Goal: Task Accomplishment & Management: Manage account settings

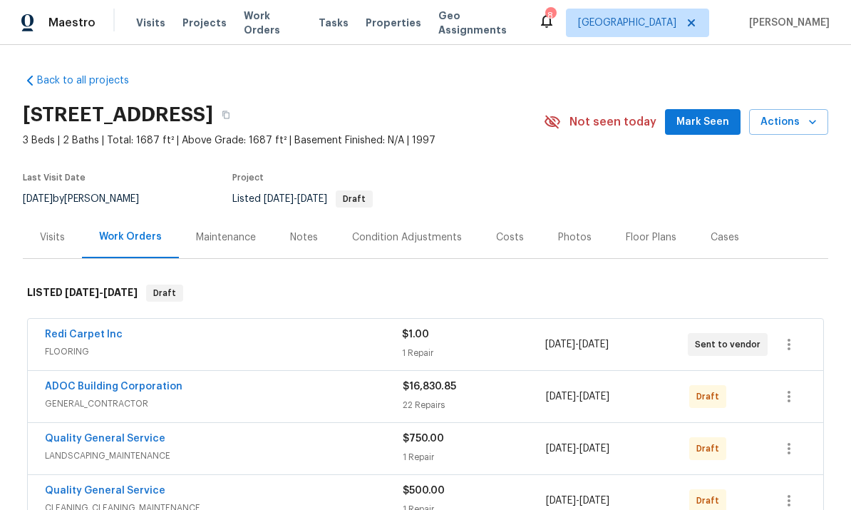
click at [110, 385] on link "ADOC Building Corporation" at bounding box center [114, 386] width 138 height 10
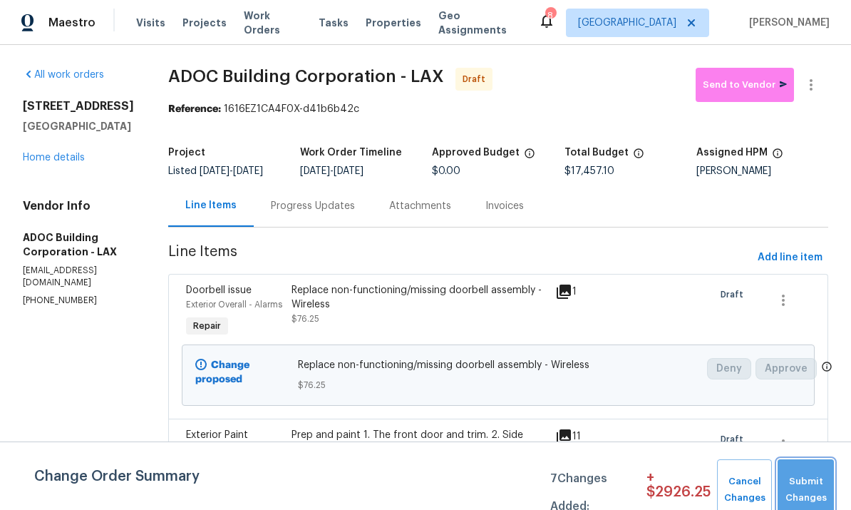
click at [801, 477] on span "Submit Changes" at bounding box center [806, 489] width 42 height 33
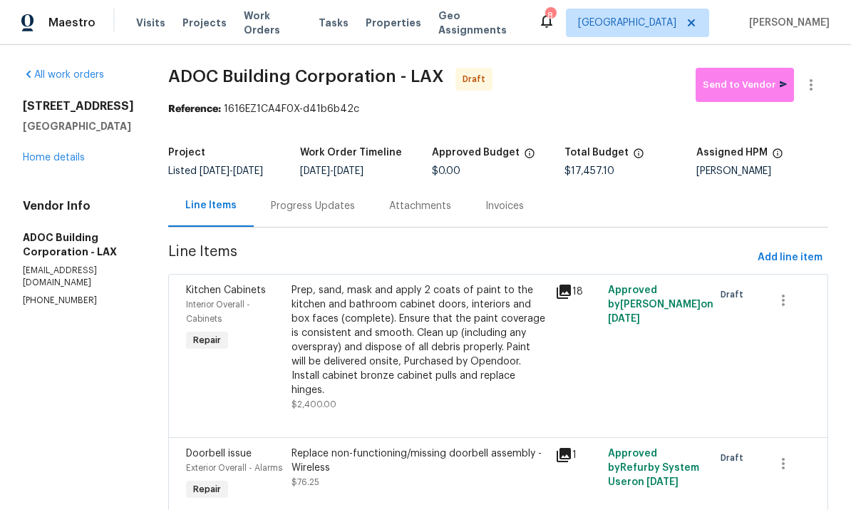
click at [33, 153] on link "Home details" at bounding box center [54, 158] width 62 height 10
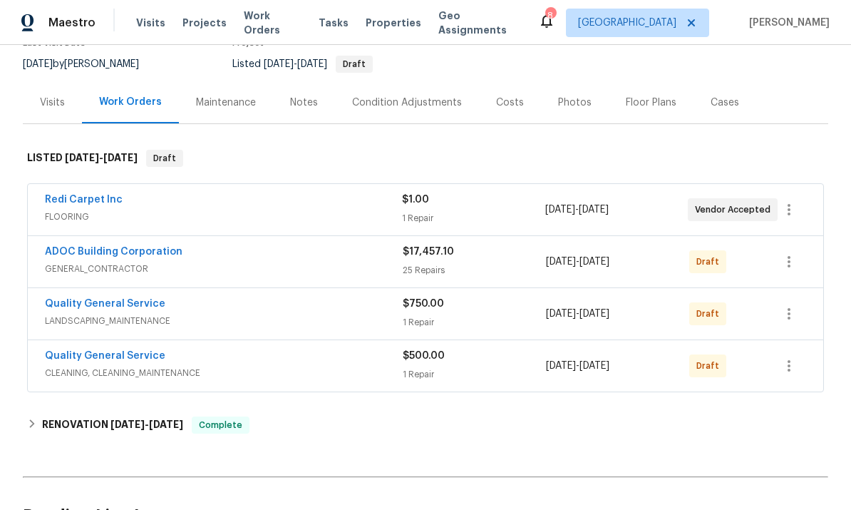
scroll to position [140, 0]
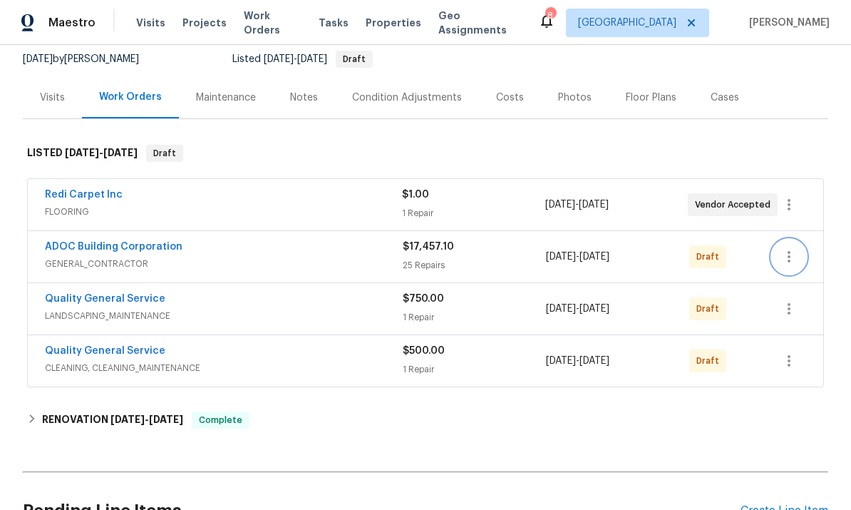
click at [788, 258] on icon "button" at bounding box center [789, 256] width 17 height 17
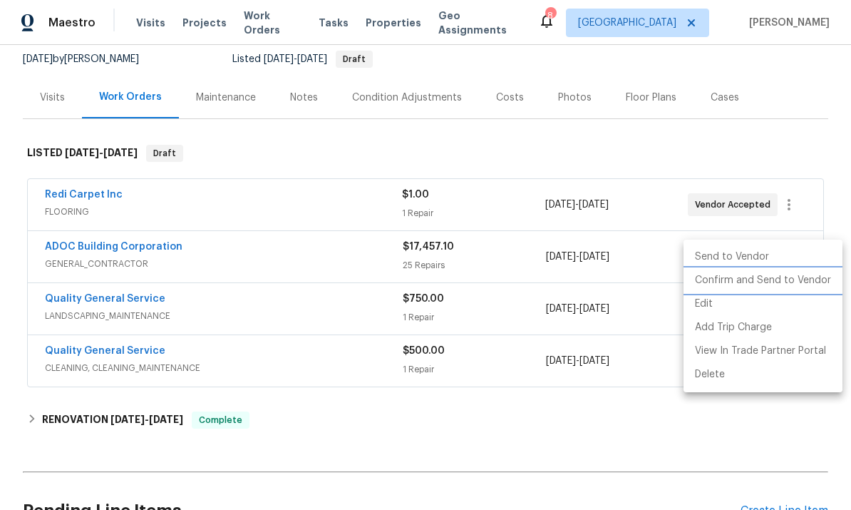
click at [774, 284] on li "Confirm and Send to Vendor" at bounding box center [763, 281] width 159 height 24
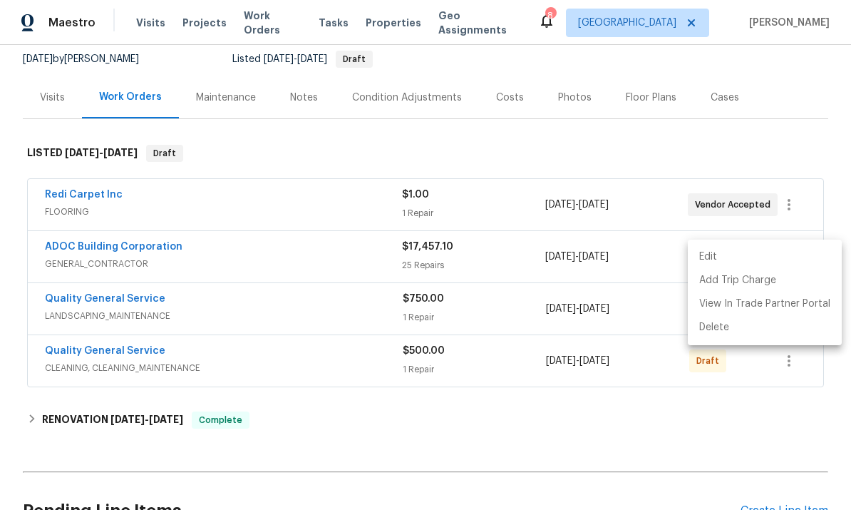
click at [811, 152] on div at bounding box center [425, 255] width 851 height 510
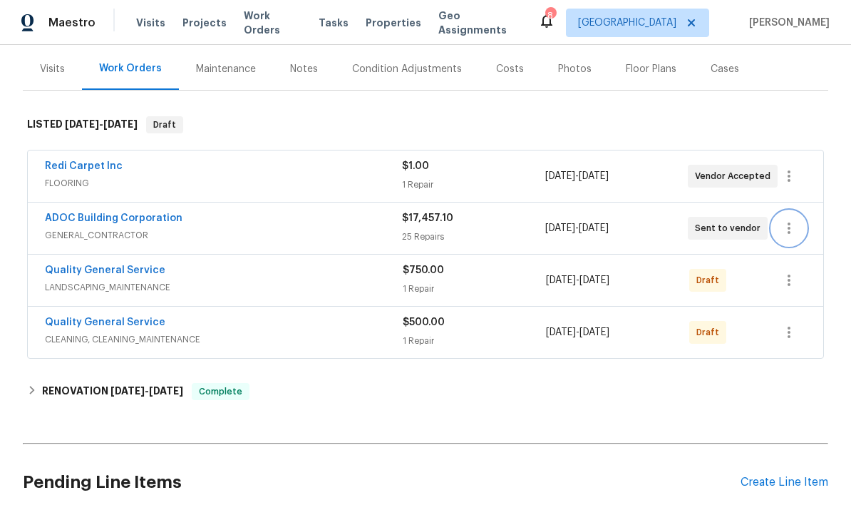
scroll to position [170, 0]
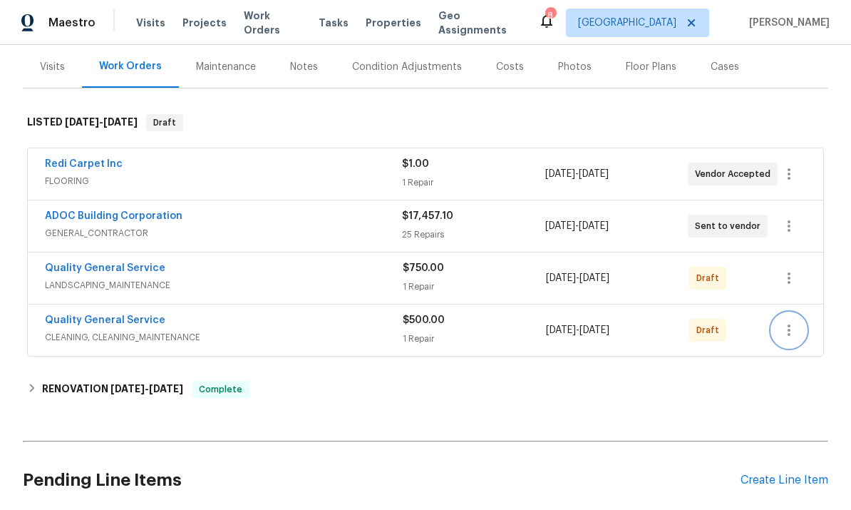
click at [788, 334] on icon "button" at bounding box center [789, 329] width 3 height 11
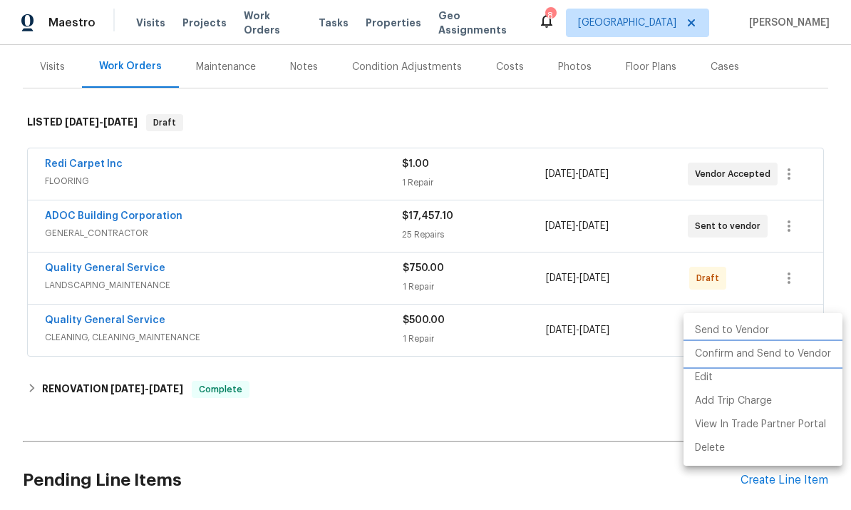
click at [790, 359] on li "Confirm and Send to Vendor" at bounding box center [763, 354] width 159 height 24
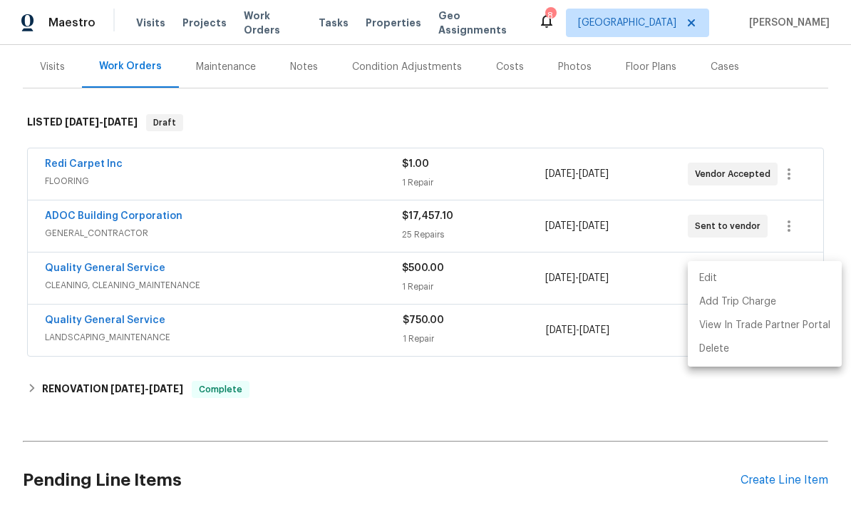
click at [713, 119] on div at bounding box center [425, 255] width 851 height 510
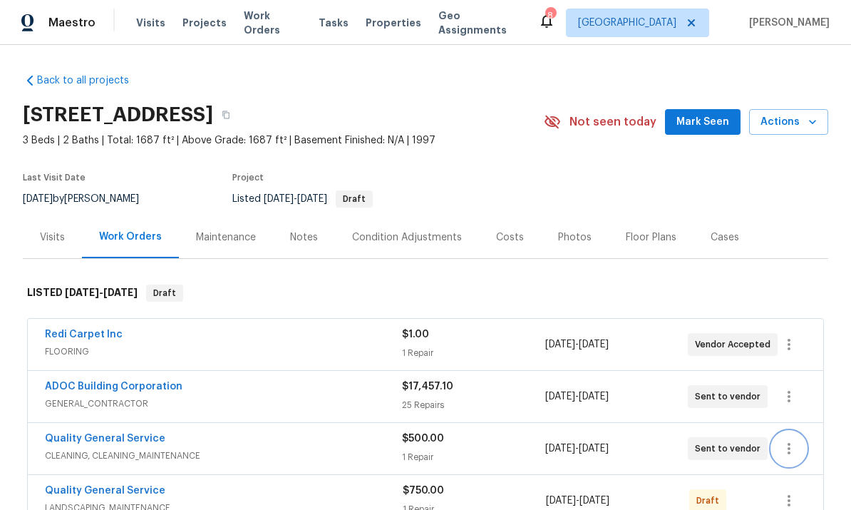
scroll to position [0, 0]
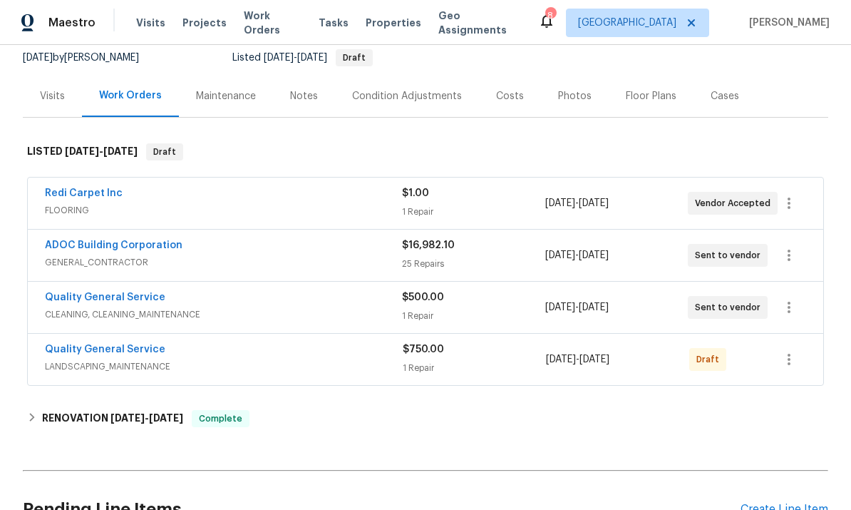
scroll to position [138, 0]
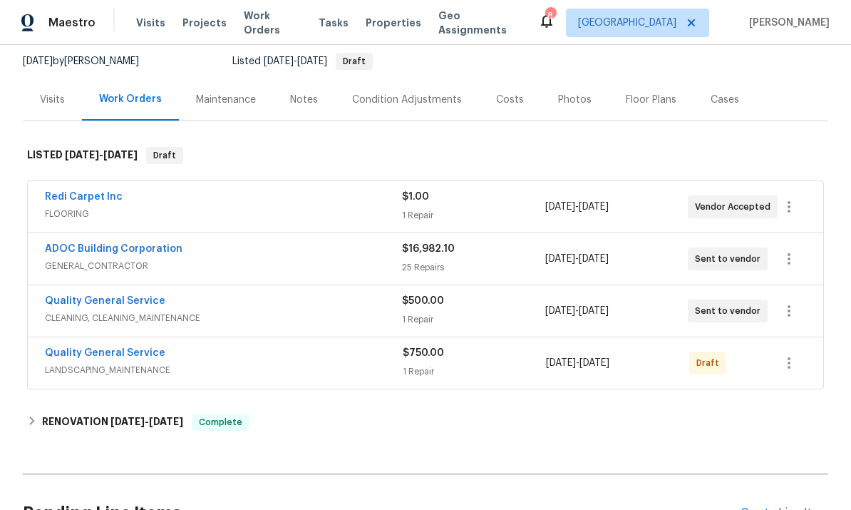
click at [83, 245] on link "ADOC Building Corporation" at bounding box center [114, 249] width 138 height 10
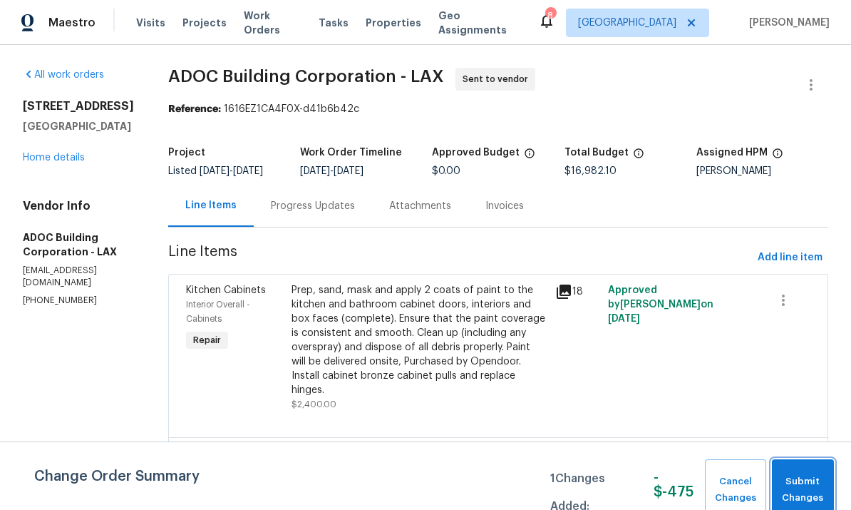
click at [804, 484] on span "Submit Changes" at bounding box center [803, 489] width 48 height 33
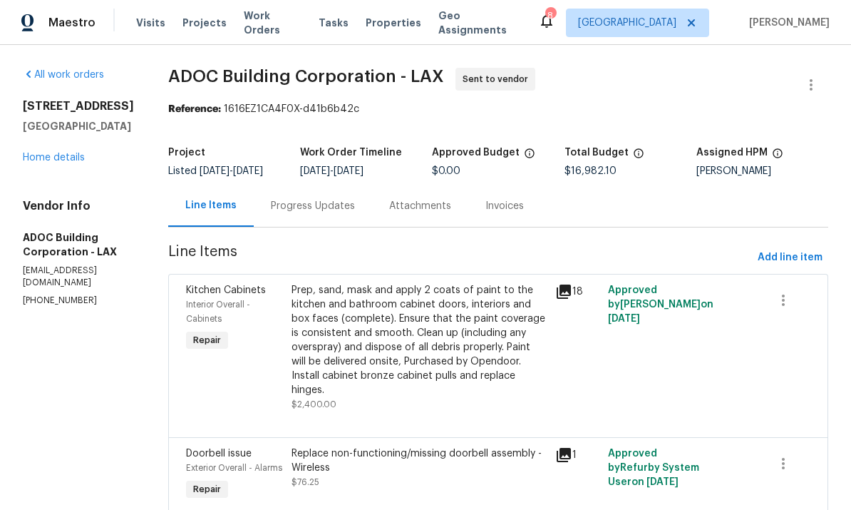
click at [47, 153] on link "Home details" at bounding box center [54, 158] width 62 height 10
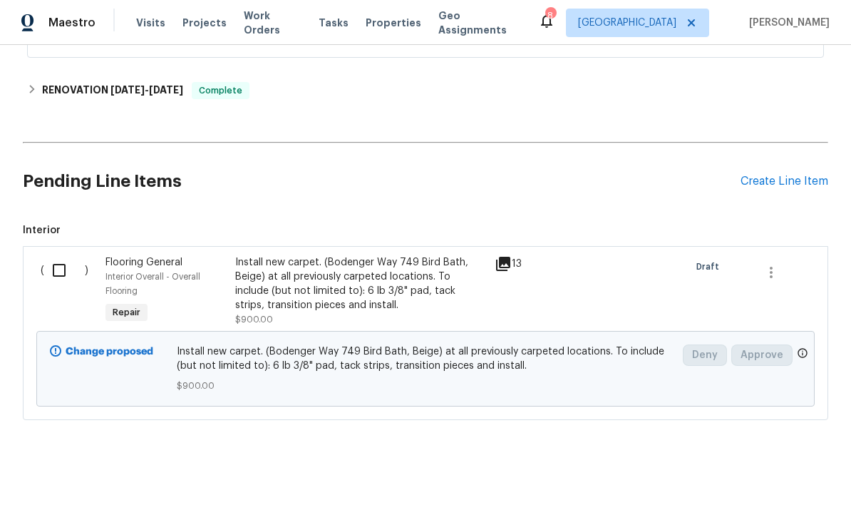
scroll to position [447, 0]
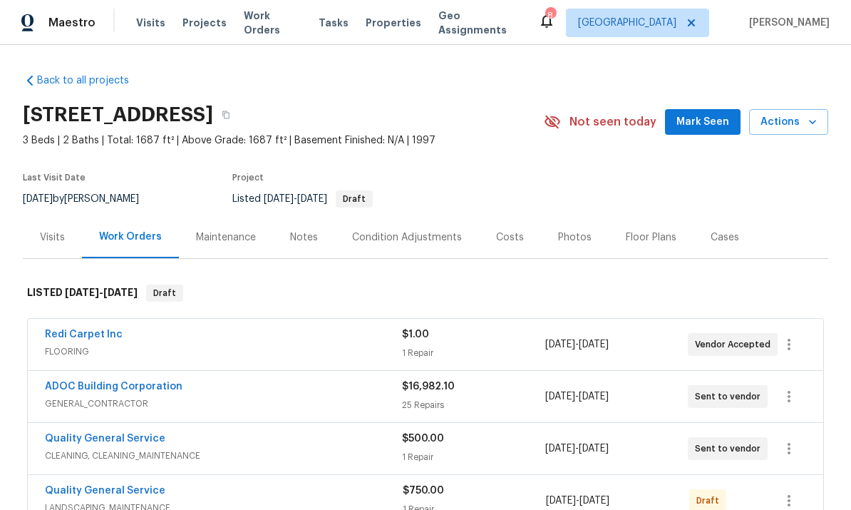
click at [44, 152] on section "2897 Chuckwagon Rd, Palmdale, CA 93550 3 Beds | 2 Baths | Total: 1687 ft² | Abo…" at bounding box center [426, 156] width 806 height 120
click at [55, 160] on section "2897 Chuckwagon Rd, Palmdale, CA 93550 3 Beds | 2 Baths | Total: 1687 ft² | Abo…" at bounding box center [426, 156] width 806 height 120
click at [281, 19] on span "Work Orders" at bounding box center [273, 23] width 58 height 29
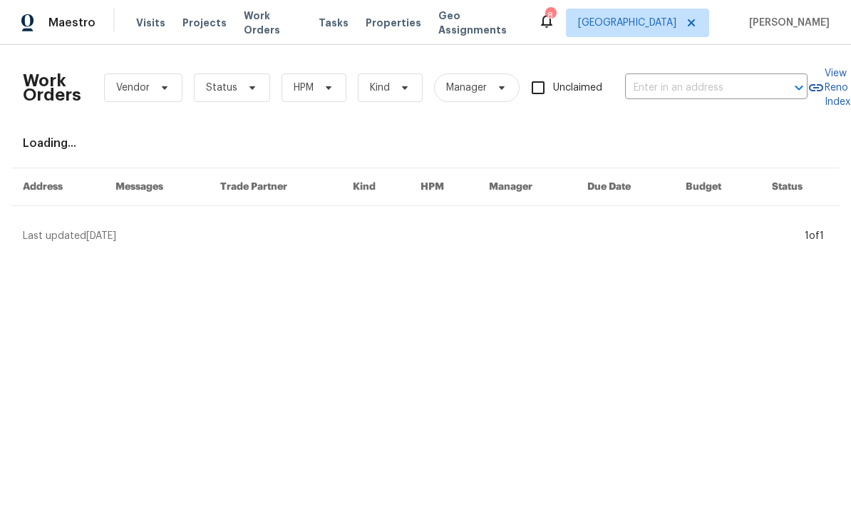
click at [700, 92] on input "text" at bounding box center [696, 88] width 143 height 22
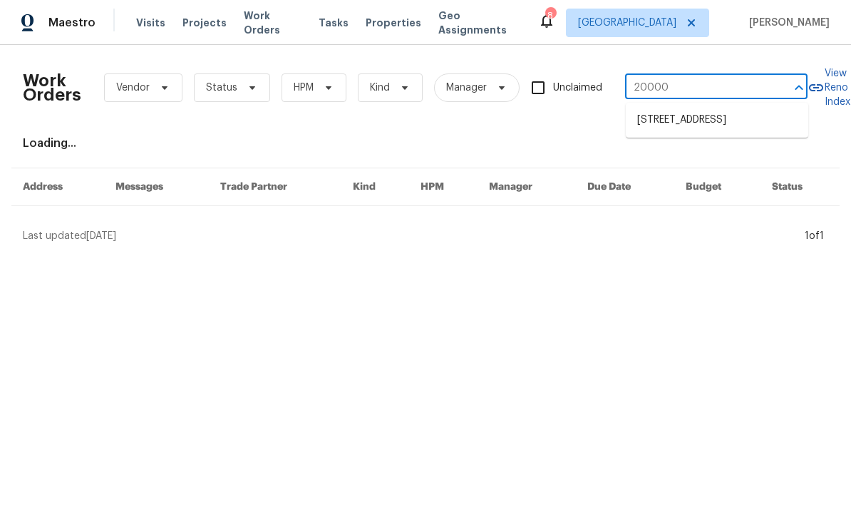
type input "20000"
click at [703, 130] on li "[STREET_ADDRESS]" at bounding box center [717, 120] width 183 height 24
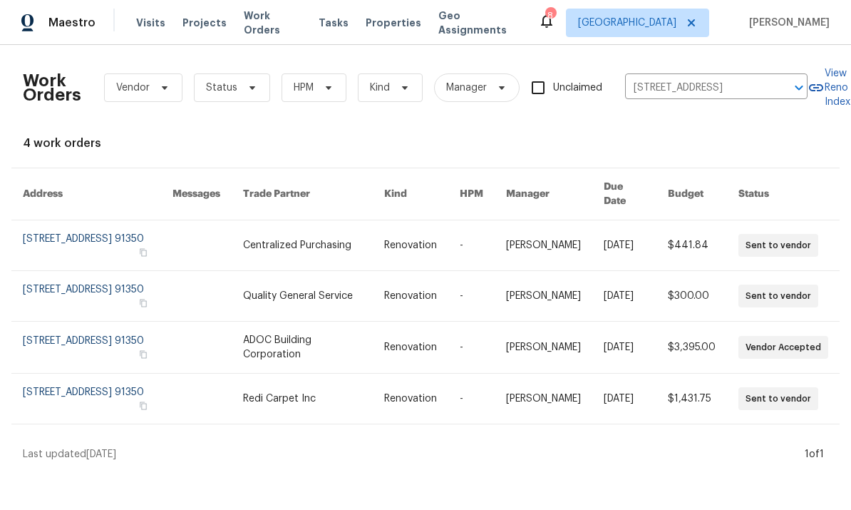
click at [659, 347] on link at bounding box center [636, 347] width 64 height 51
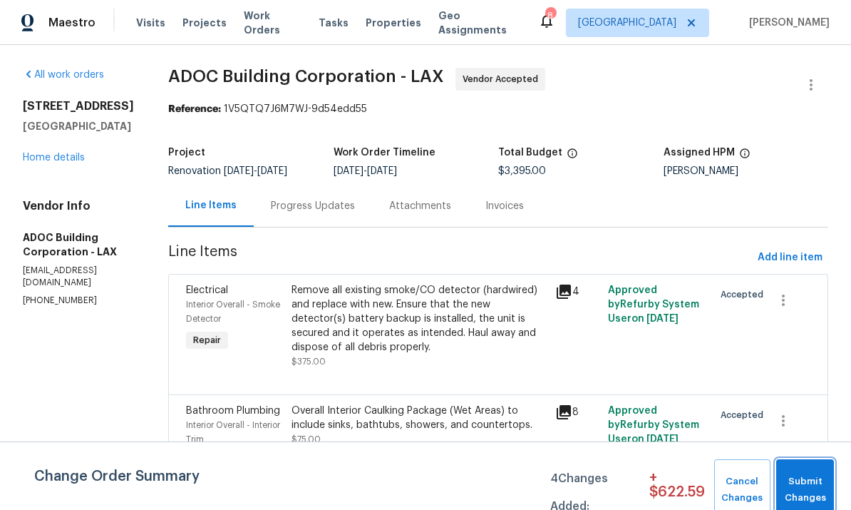
click at [804, 480] on span "Submit Changes" at bounding box center [804, 489] width 43 height 33
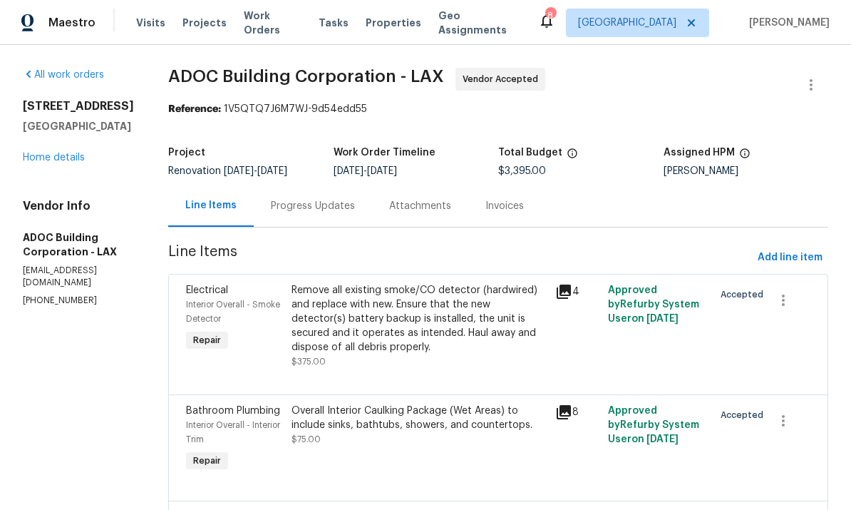
click at [34, 163] on link "Home details" at bounding box center [54, 158] width 62 height 10
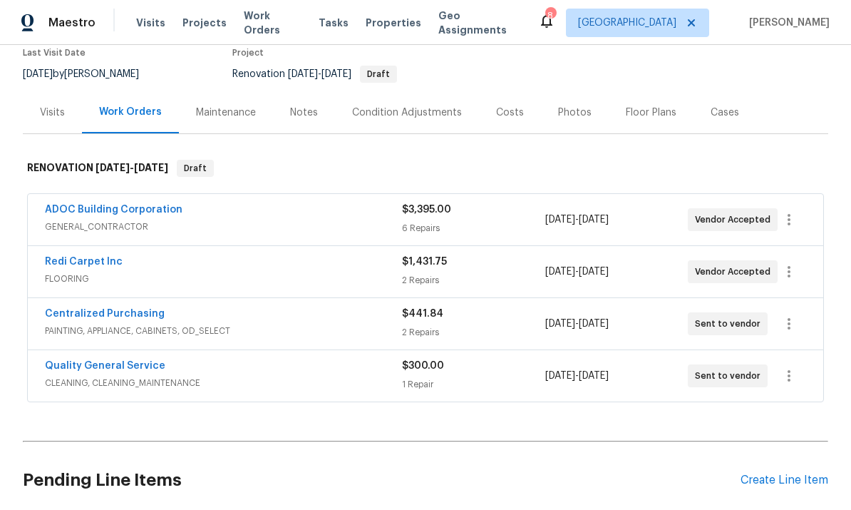
scroll to position [124, 0]
click at [803, 394] on button "button" at bounding box center [789, 376] width 34 height 34
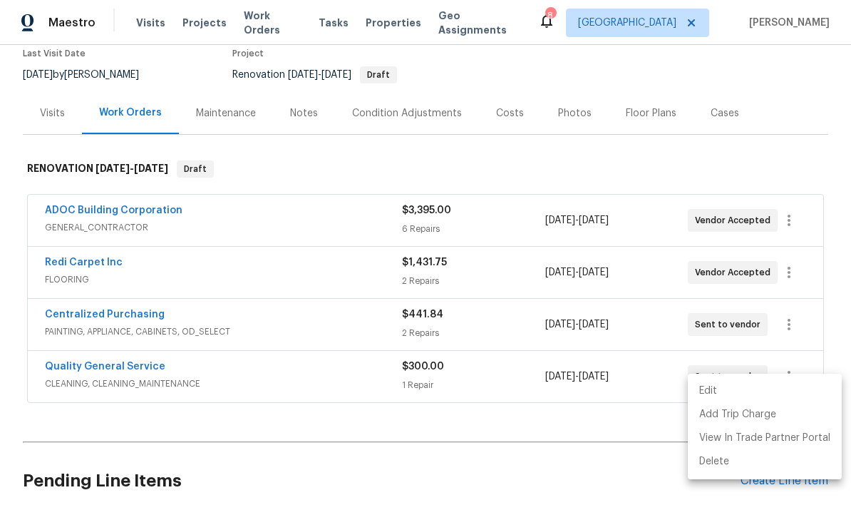
click at [727, 390] on li "Edit" at bounding box center [765, 391] width 154 height 24
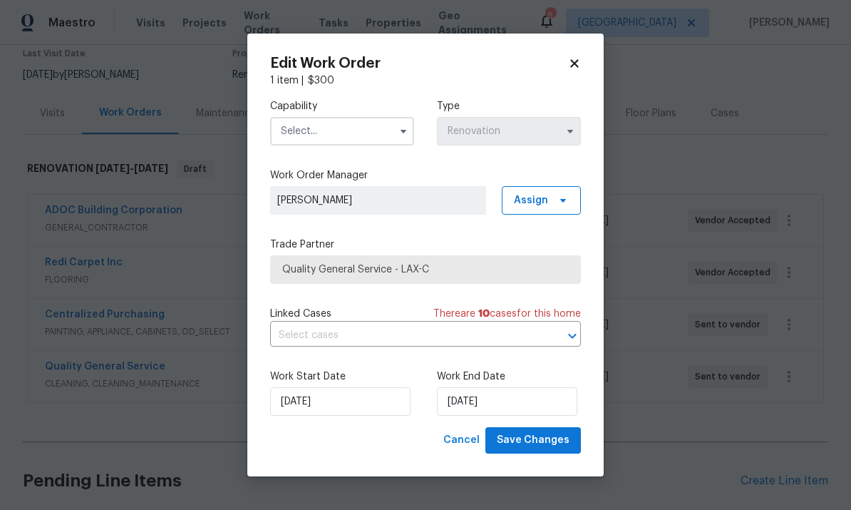
click at [360, 141] on input "text" at bounding box center [342, 131] width 144 height 29
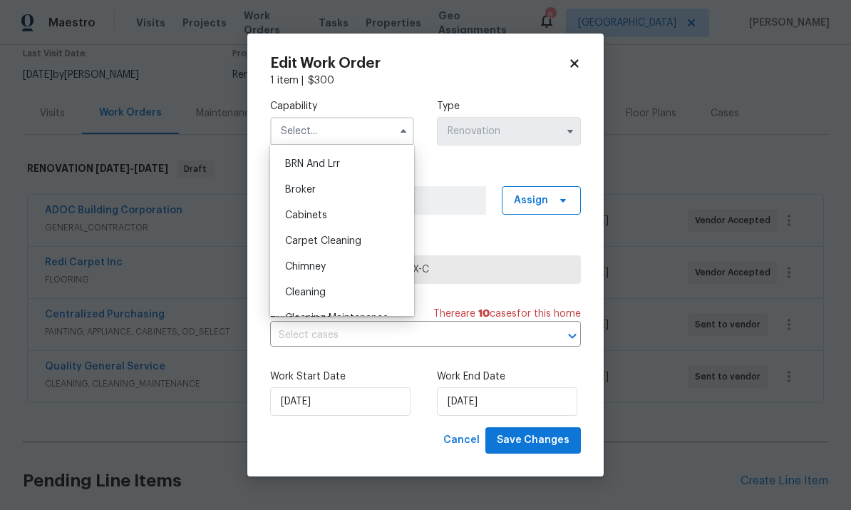
scroll to position [101, 0]
click at [333, 270] on div "Cleaning" at bounding box center [342, 266] width 137 height 26
type input "Cleaning"
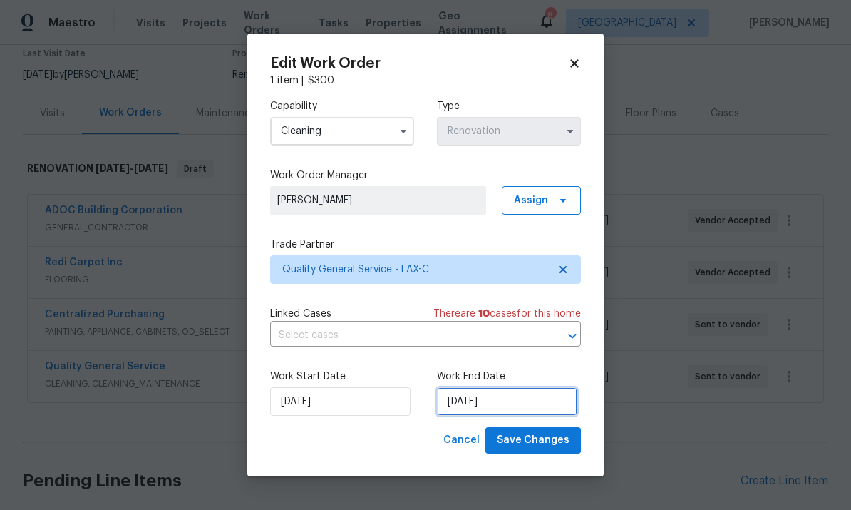
click at [536, 407] on input "9/9/2025" at bounding box center [507, 401] width 140 height 29
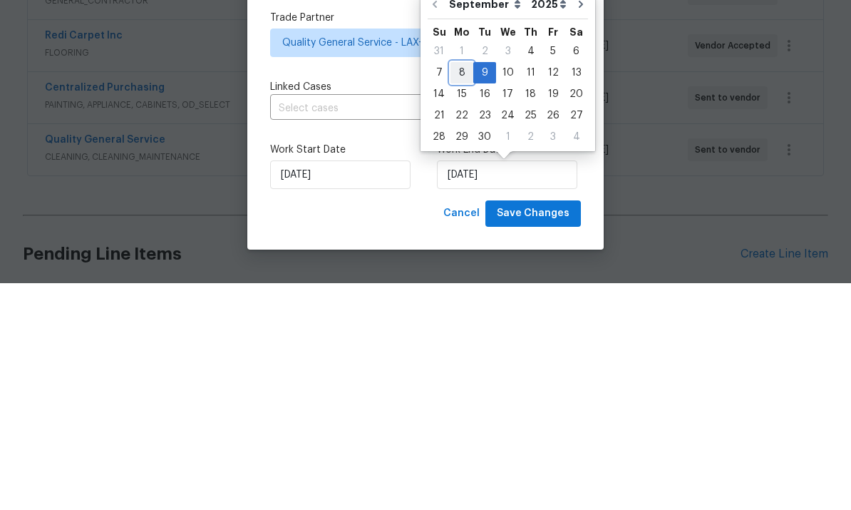
click at [464, 289] on div "8" at bounding box center [462, 299] width 23 height 20
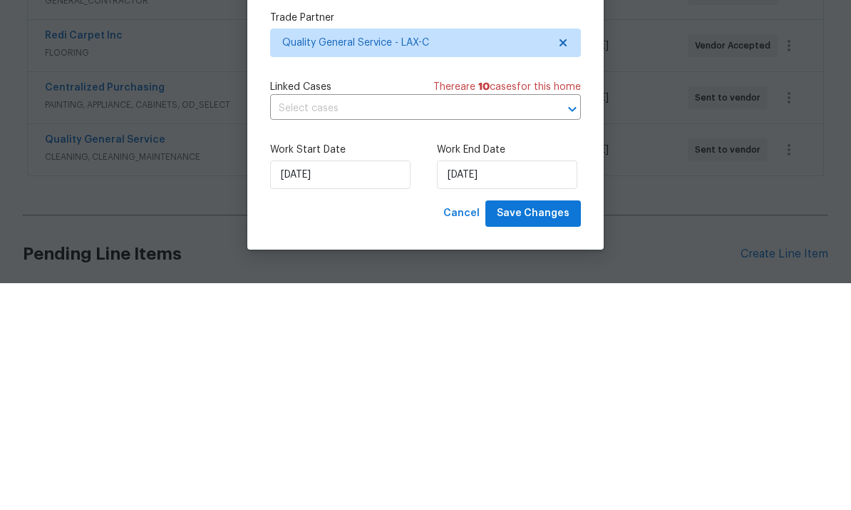
type input "9/8/2025"
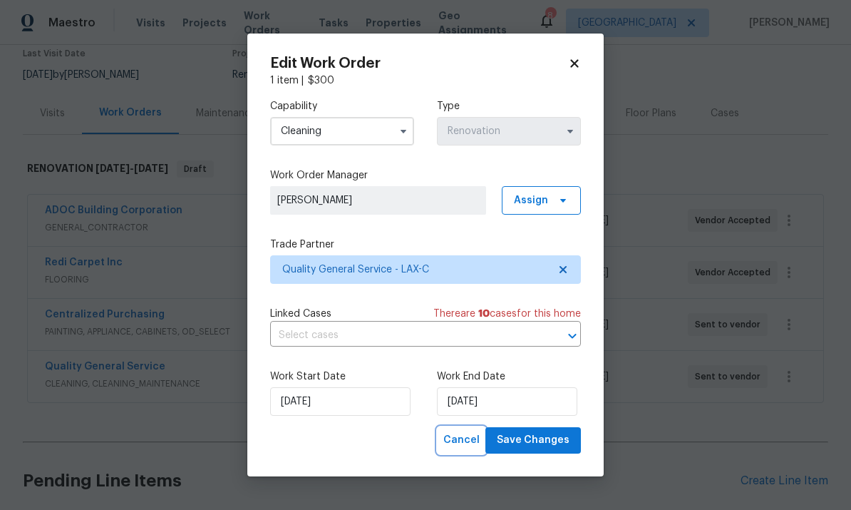
click at [464, 436] on span "Cancel" at bounding box center [461, 440] width 36 height 18
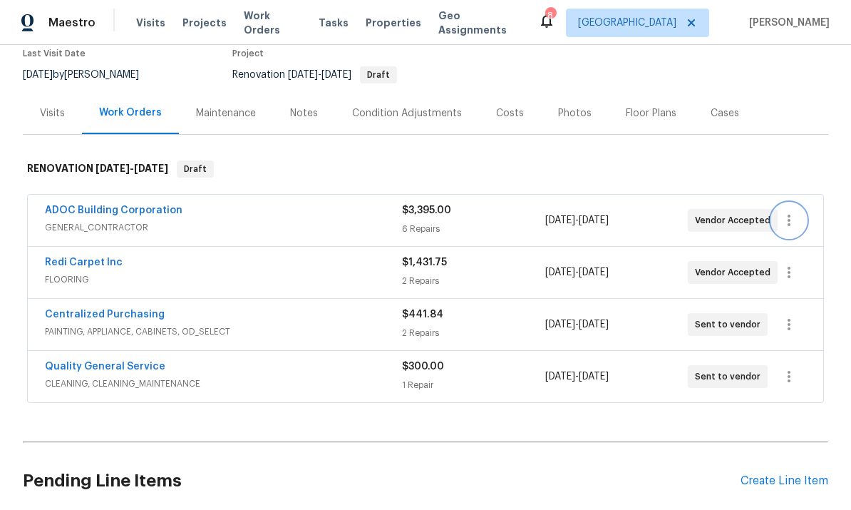
click at [789, 215] on icon "button" at bounding box center [789, 220] width 3 height 11
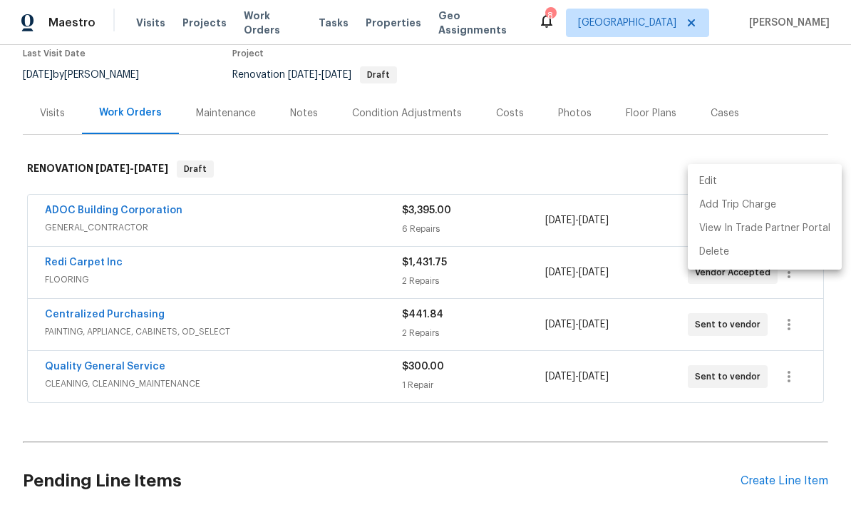
click at [719, 182] on li "Edit" at bounding box center [765, 182] width 154 height 24
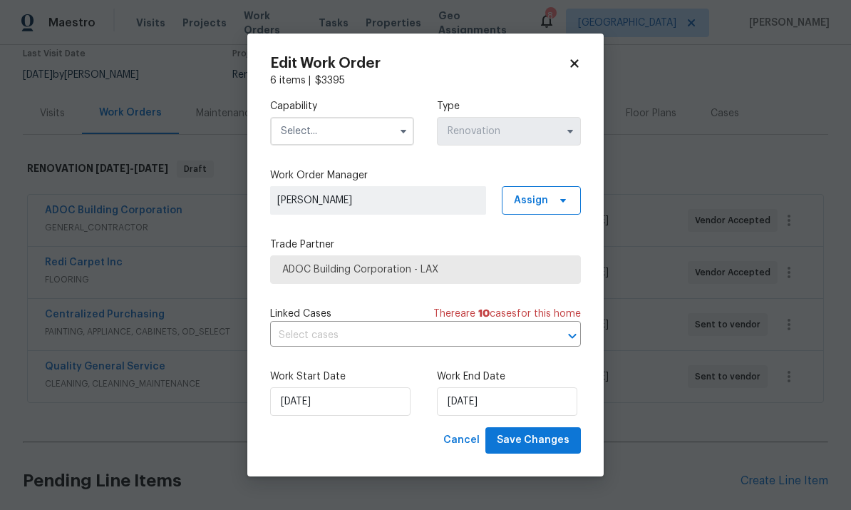
click at [352, 140] on input "text" at bounding box center [342, 131] width 144 height 29
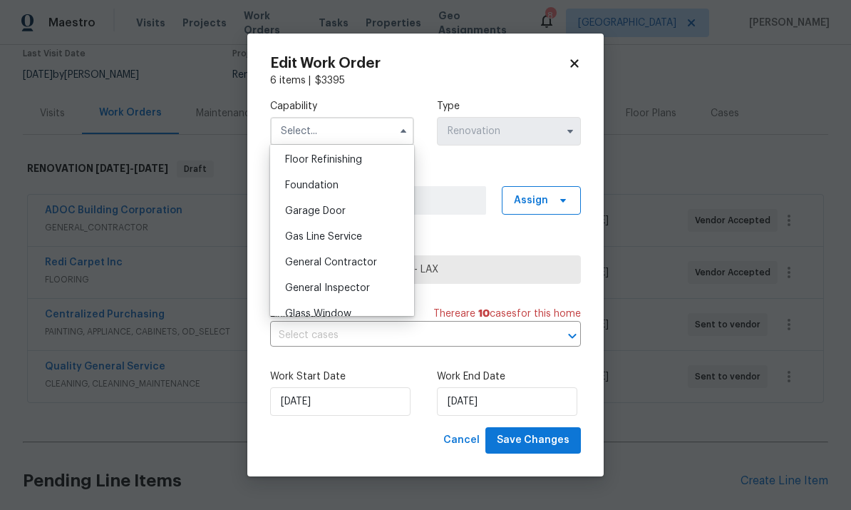
scroll to position [581, 0]
click at [363, 264] on span "General Contractor" at bounding box center [331, 262] width 92 height 10
type input "General Contractor"
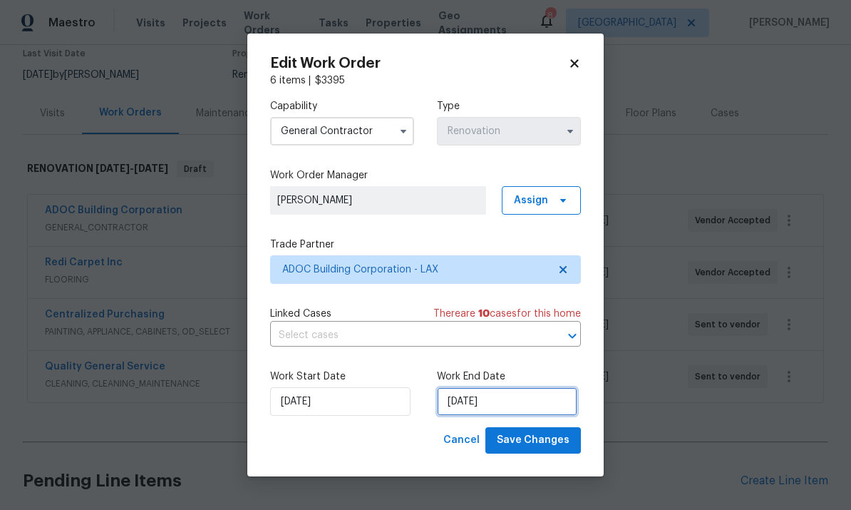
click at [528, 404] on input "9/8/2025" at bounding box center [507, 401] width 140 height 29
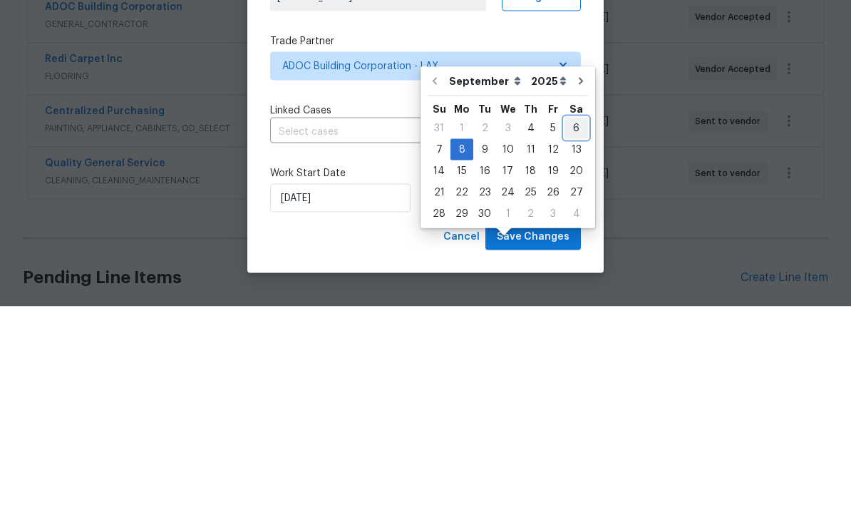
click at [572, 322] on div "6" at bounding box center [577, 332] width 24 height 20
type input "9/6/2025"
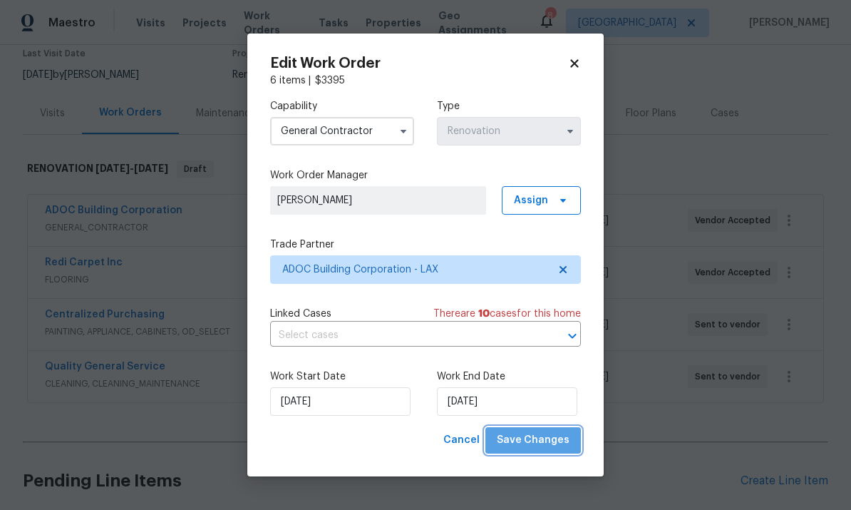
click at [540, 438] on span "Save Changes" at bounding box center [533, 440] width 73 height 18
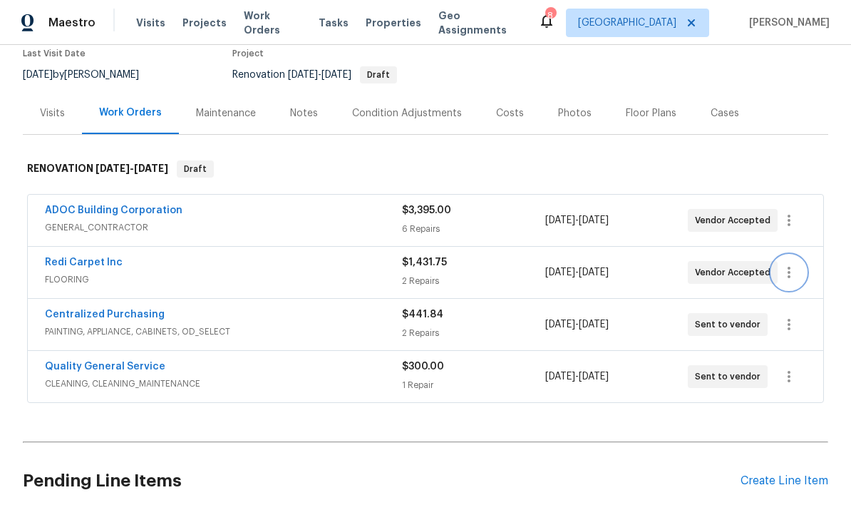
click at [792, 264] on icon "button" at bounding box center [789, 272] width 17 height 17
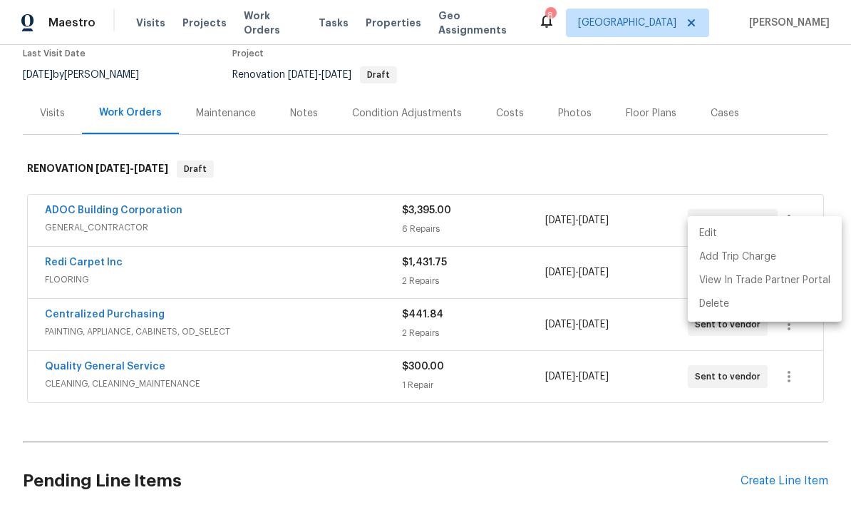
click at [728, 233] on li "Edit" at bounding box center [765, 234] width 154 height 24
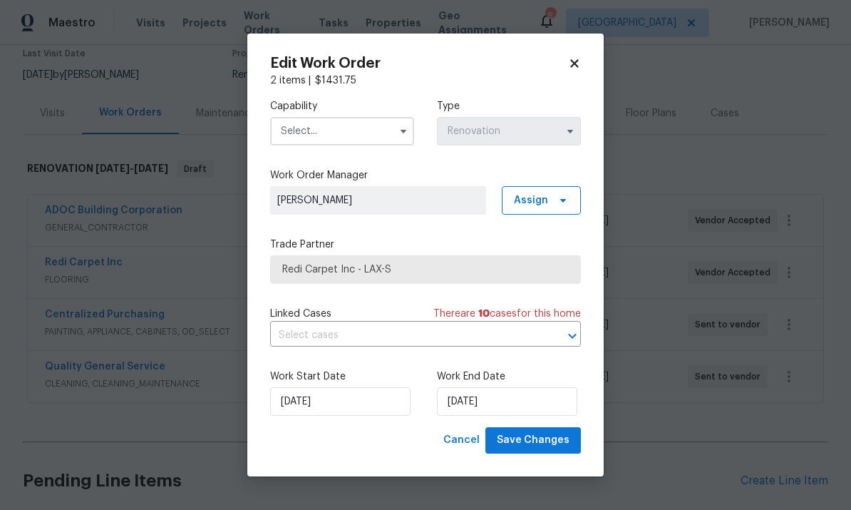
click at [345, 136] on input "text" at bounding box center [342, 131] width 144 height 29
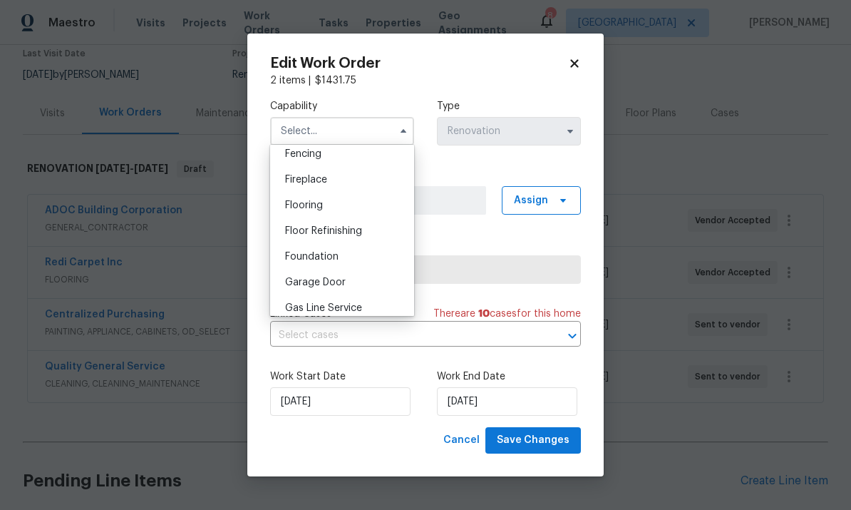
scroll to position [524, 0]
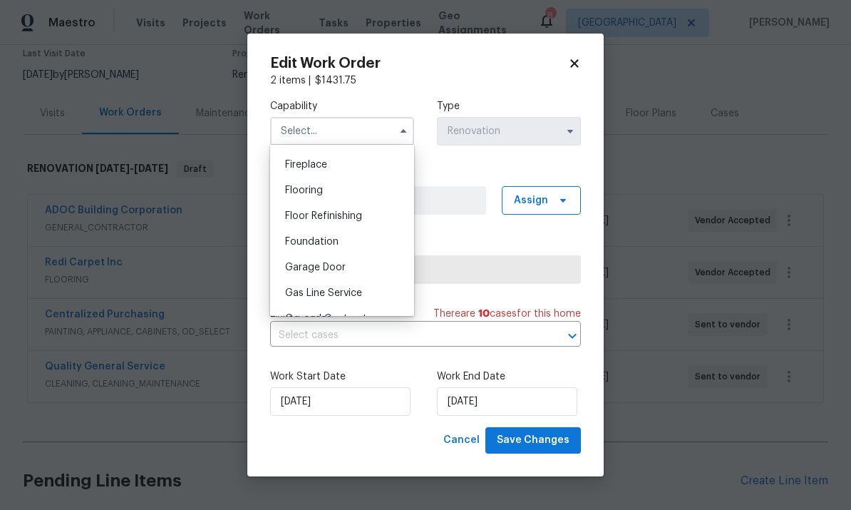
click at [339, 187] on div "Flooring" at bounding box center [342, 191] width 137 height 26
type input "Flooring"
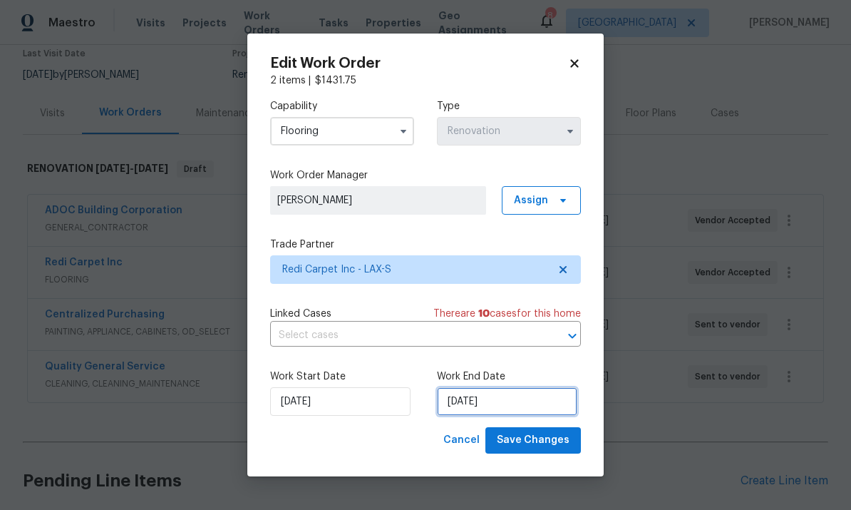
click at [519, 412] on input "9/8/2025" at bounding box center [507, 401] width 140 height 29
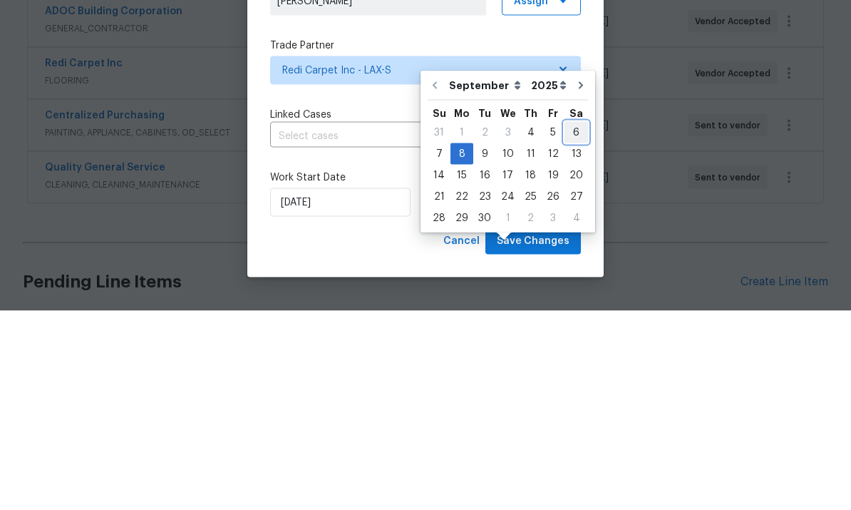
click at [568, 322] on div "6" at bounding box center [577, 332] width 24 height 20
type input "9/6/2025"
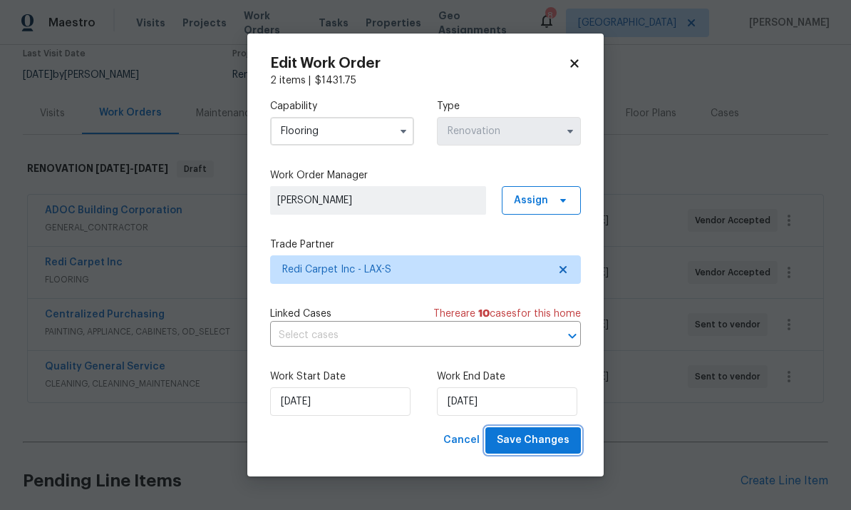
click at [550, 438] on span "Save Changes" at bounding box center [533, 440] width 73 height 18
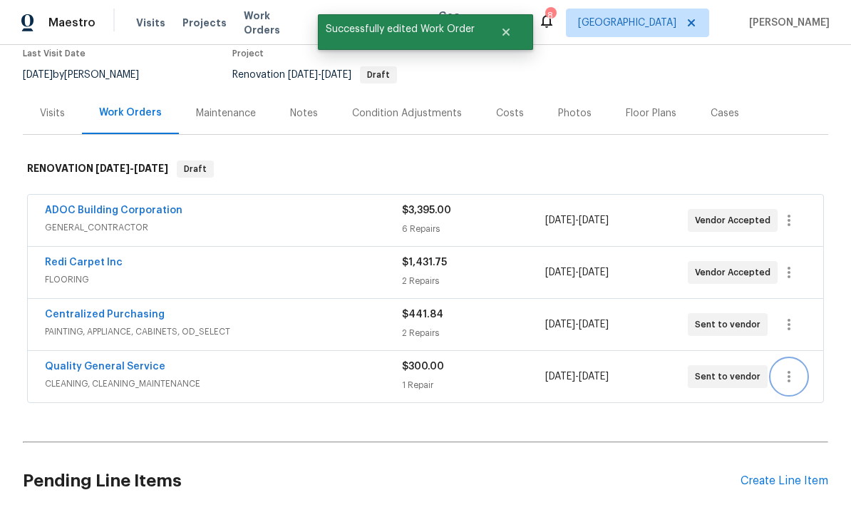
click at [795, 368] on icon "button" at bounding box center [789, 376] width 17 height 17
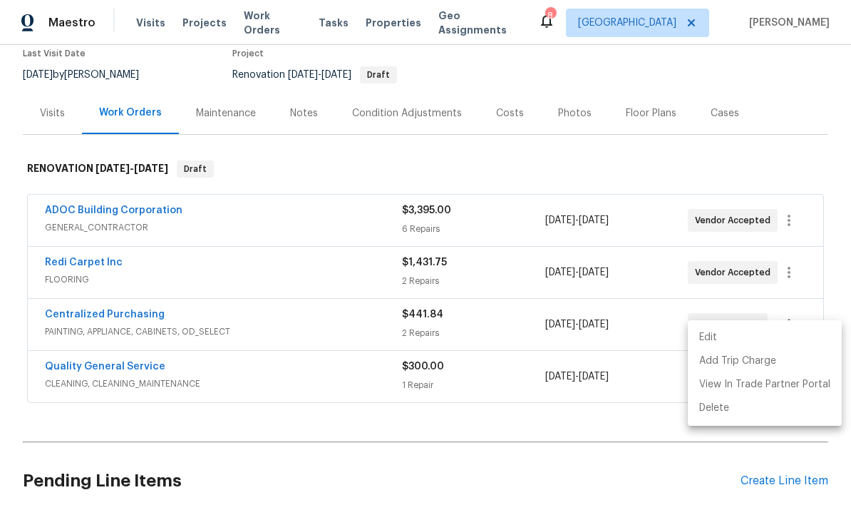
click at [724, 334] on li "Edit" at bounding box center [765, 338] width 154 height 24
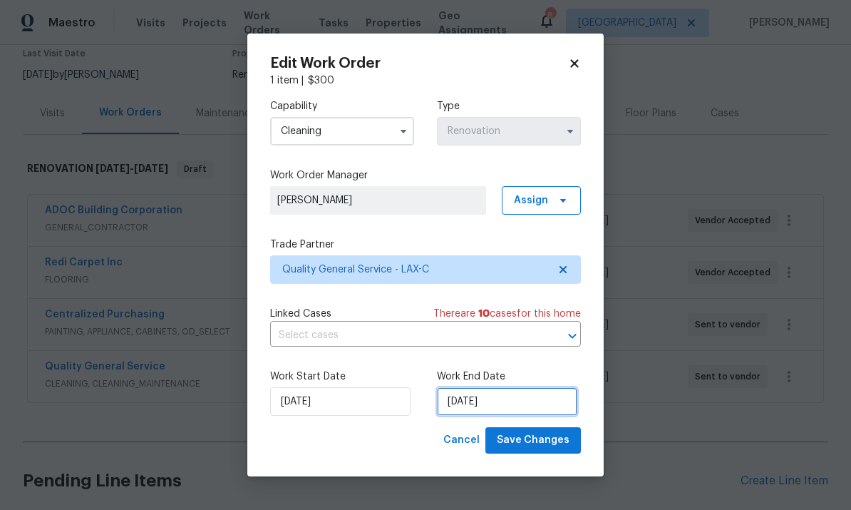
click at [523, 404] on input "9/8/2025" at bounding box center [507, 401] width 140 height 29
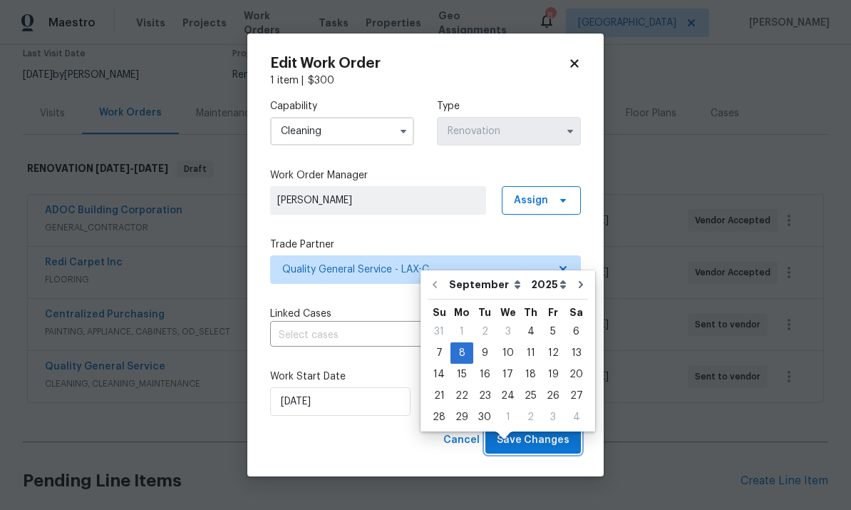
click at [546, 443] on span "Save Changes" at bounding box center [533, 440] width 73 height 18
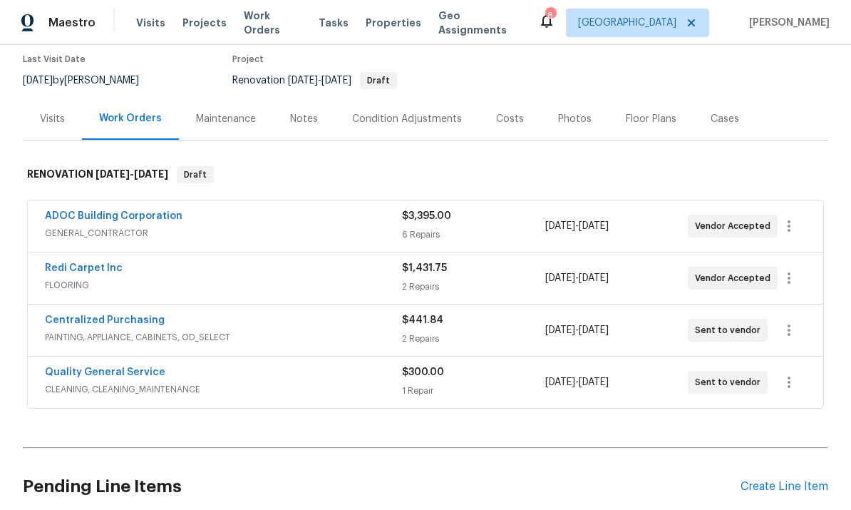
scroll to position [123, 0]
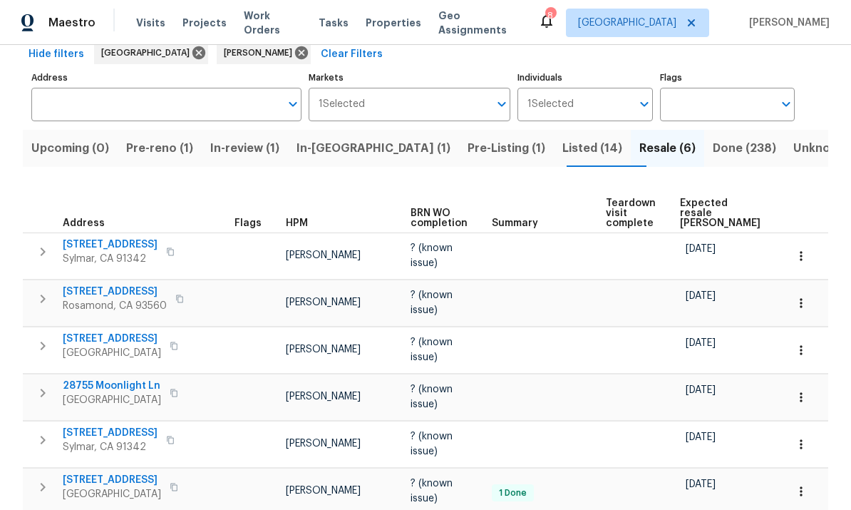
scroll to position [53, 0]
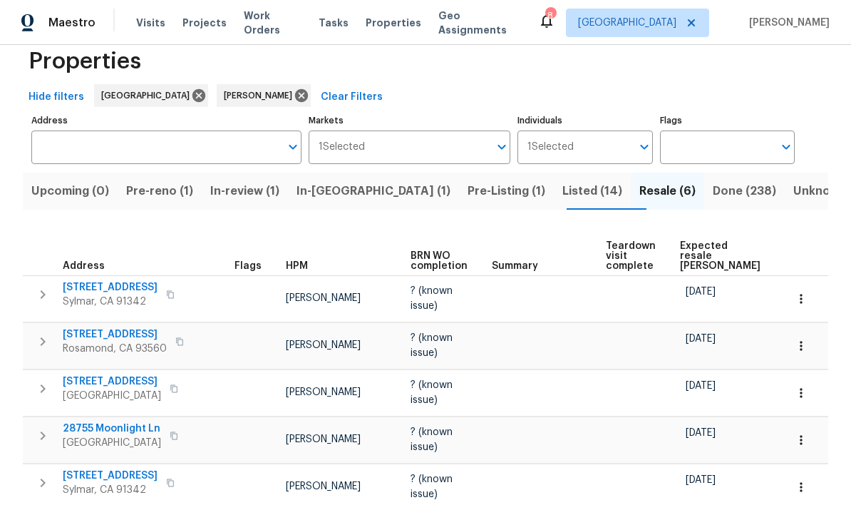
scroll to position [18, 0]
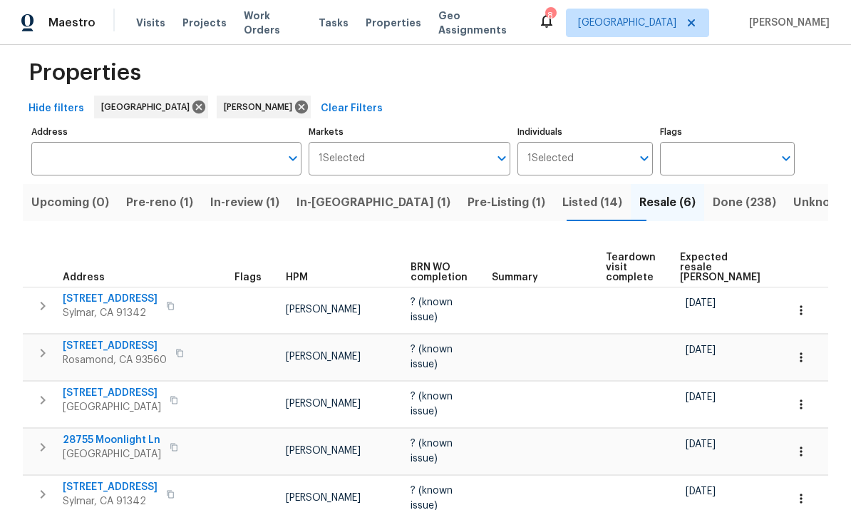
click at [468, 192] on span "Pre-Listing (1)" at bounding box center [507, 202] width 78 height 20
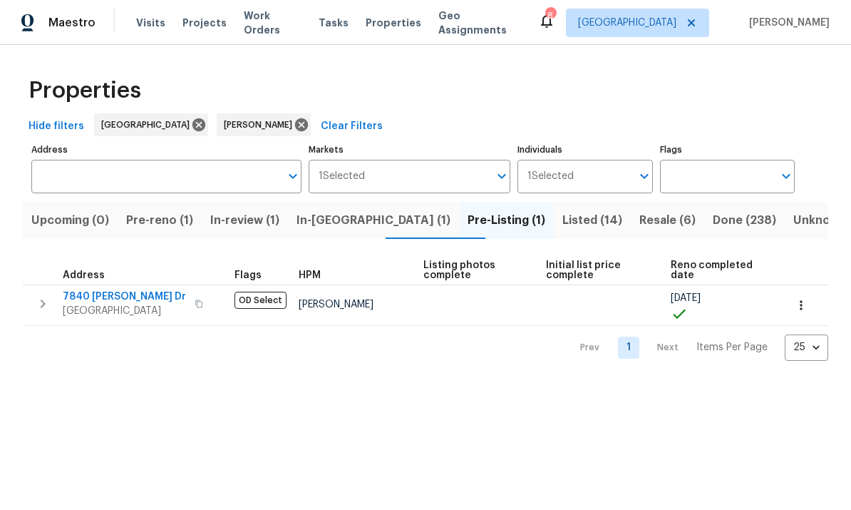
click at [178, 221] on span "Pre-reno (1)" at bounding box center [159, 220] width 67 height 20
